Goal: Task Accomplishment & Management: Manage account settings

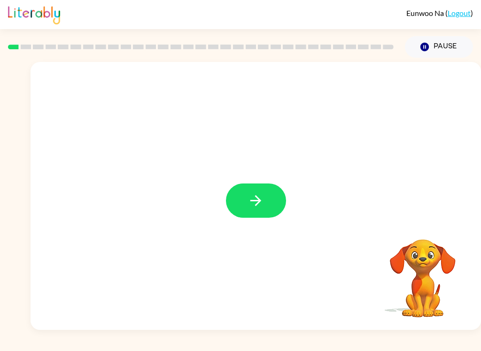
click at [269, 199] on button "button" at bounding box center [256, 201] width 60 height 34
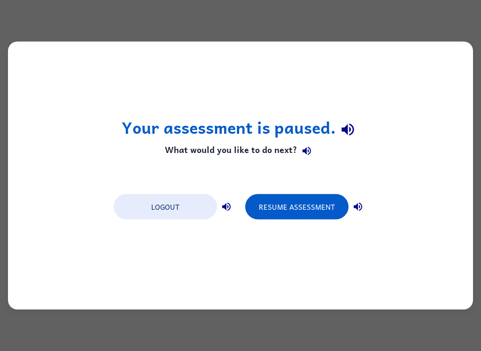
click at [166, 205] on button "Logout" at bounding box center [165, 207] width 103 height 25
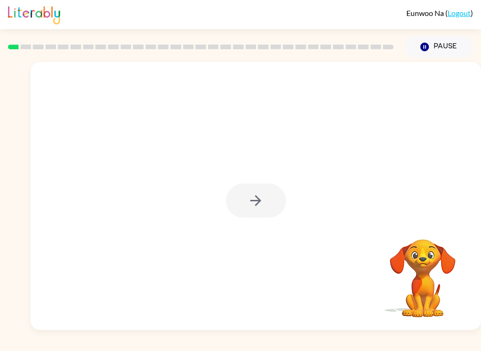
click at [426, 47] on icon "Pause" at bounding box center [425, 47] width 10 height 10
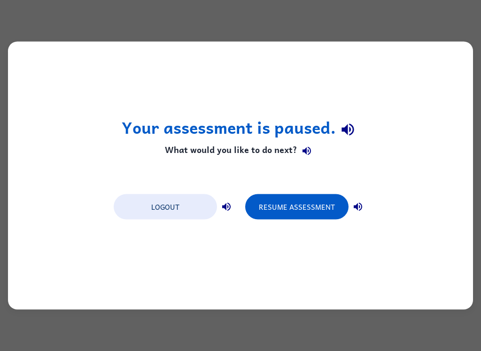
click at [154, 209] on button "Logout" at bounding box center [165, 207] width 103 height 25
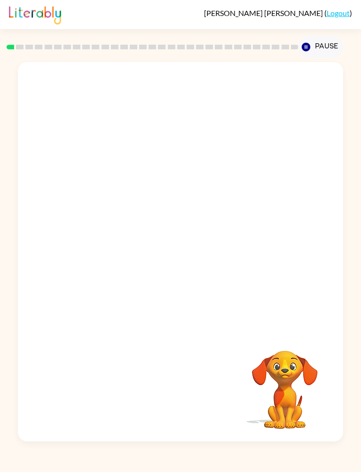
click at [335, 13] on link "Logout" at bounding box center [338, 12] width 23 height 9
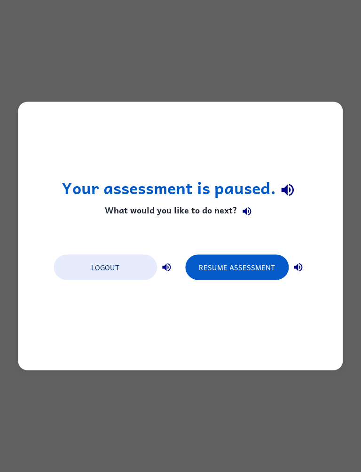
click at [103, 268] on button "Logout" at bounding box center [105, 267] width 103 height 25
